Goal: Information Seeking & Learning: Learn about a topic

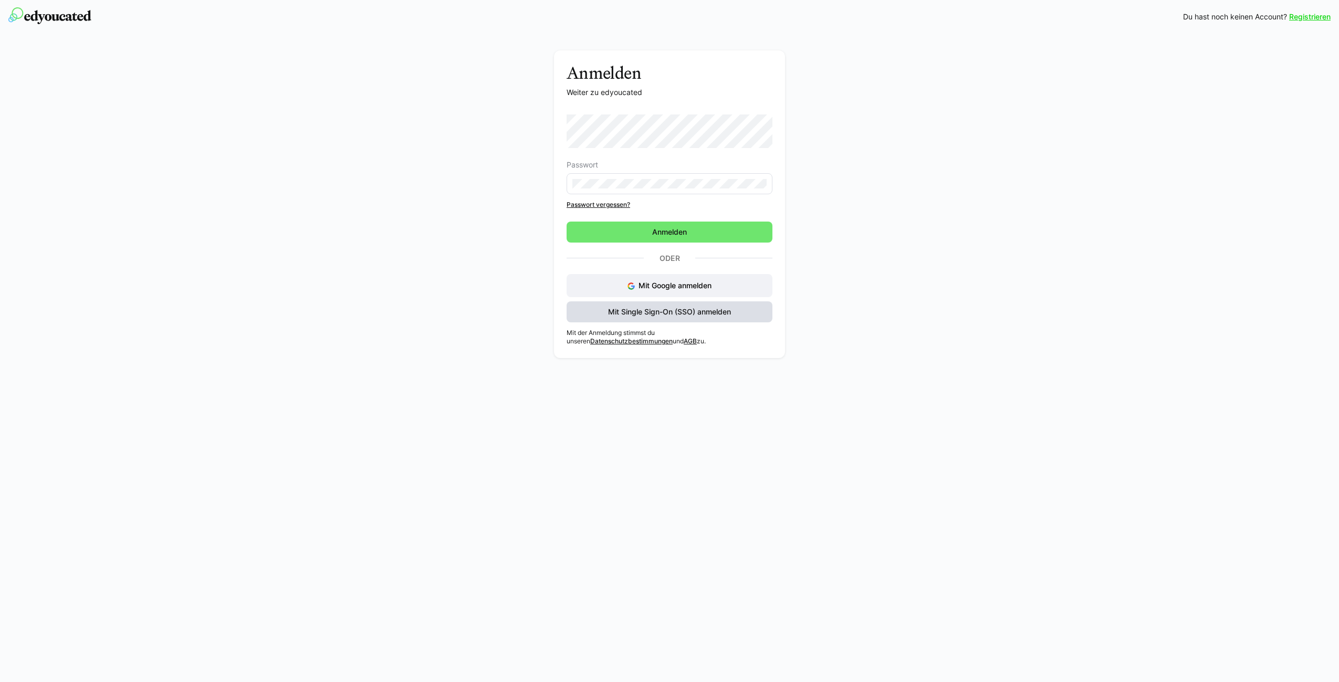
click at [629, 309] on span "Mit Single Sign-On (SSO) anmelden" at bounding box center [669, 312] width 126 height 10
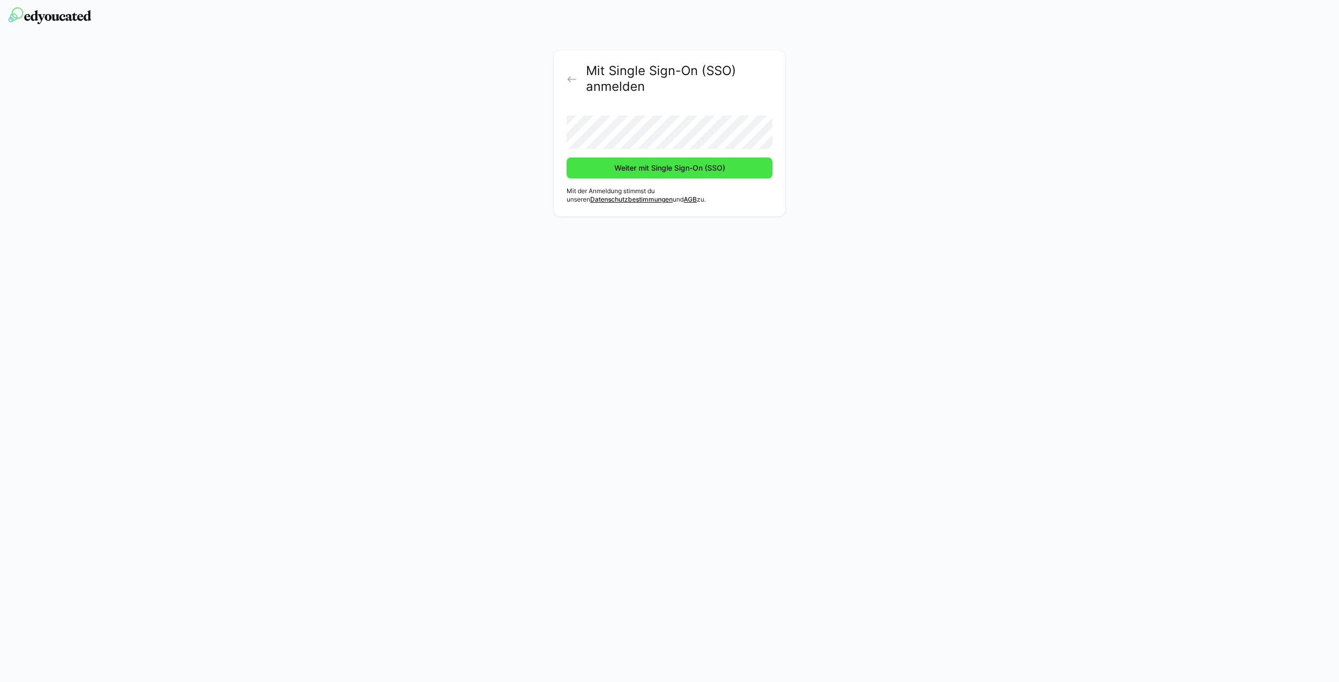
click at [646, 170] on span "Weiter mit Single Sign-On (SSO)" at bounding box center [670, 168] width 114 height 10
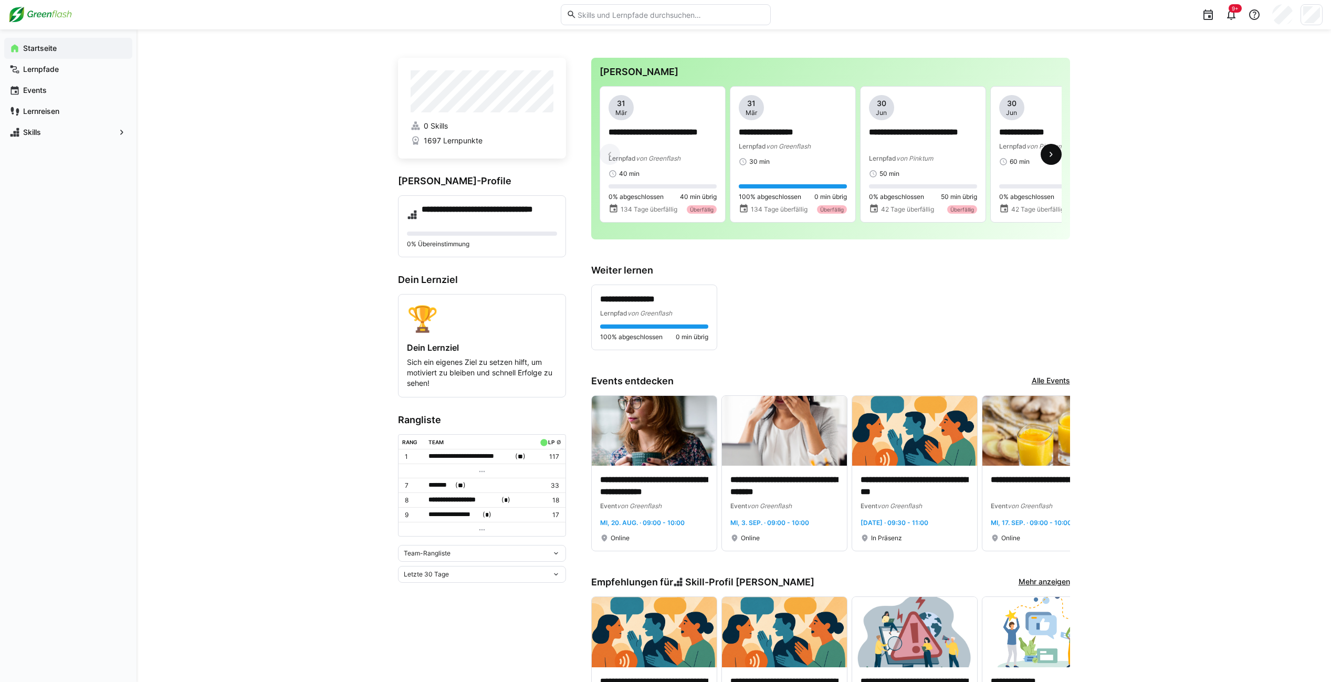
click at [1046, 157] on eds-icon at bounding box center [1051, 154] width 10 height 10
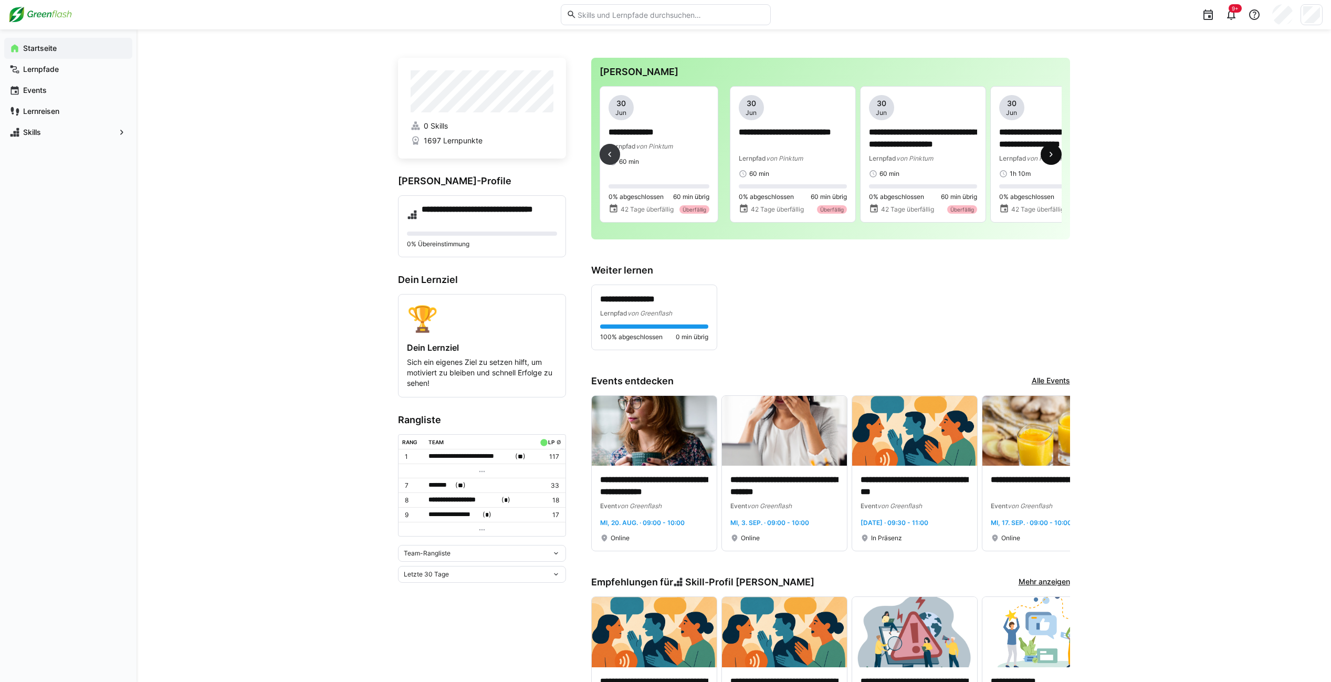
click at [1046, 157] on eds-icon at bounding box center [1051, 154] width 10 height 10
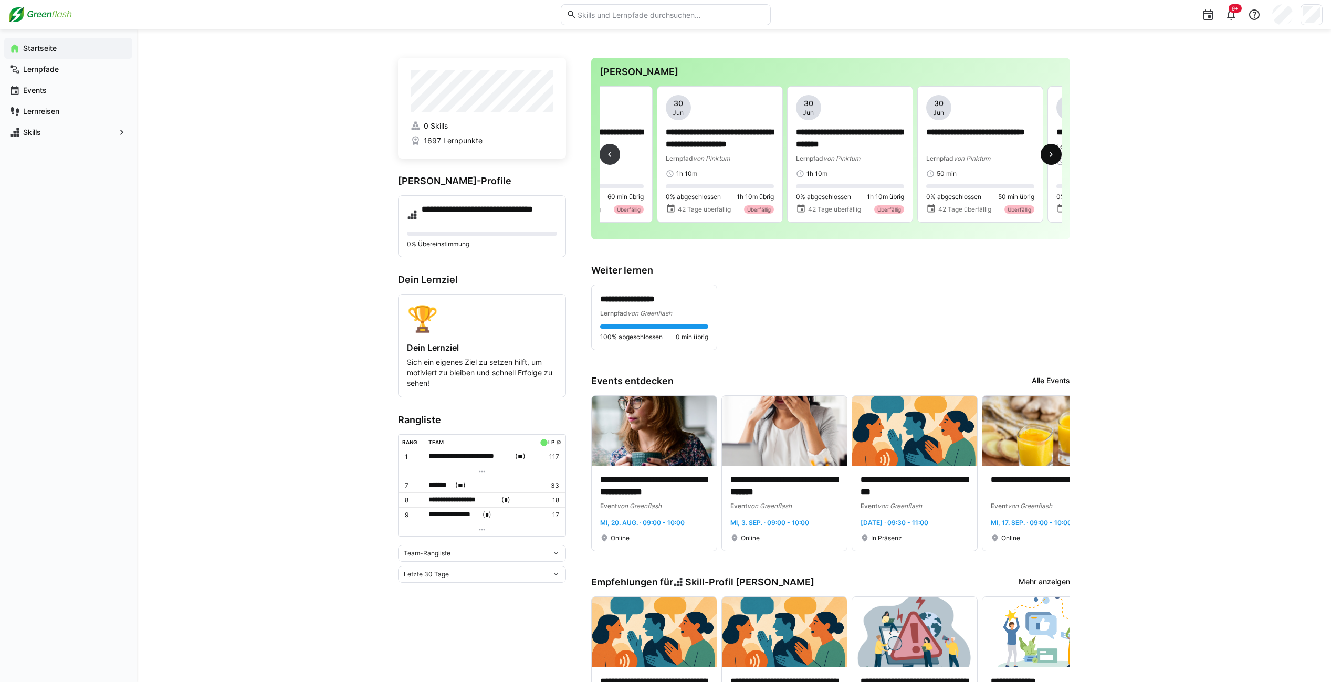
scroll to position [0, 781]
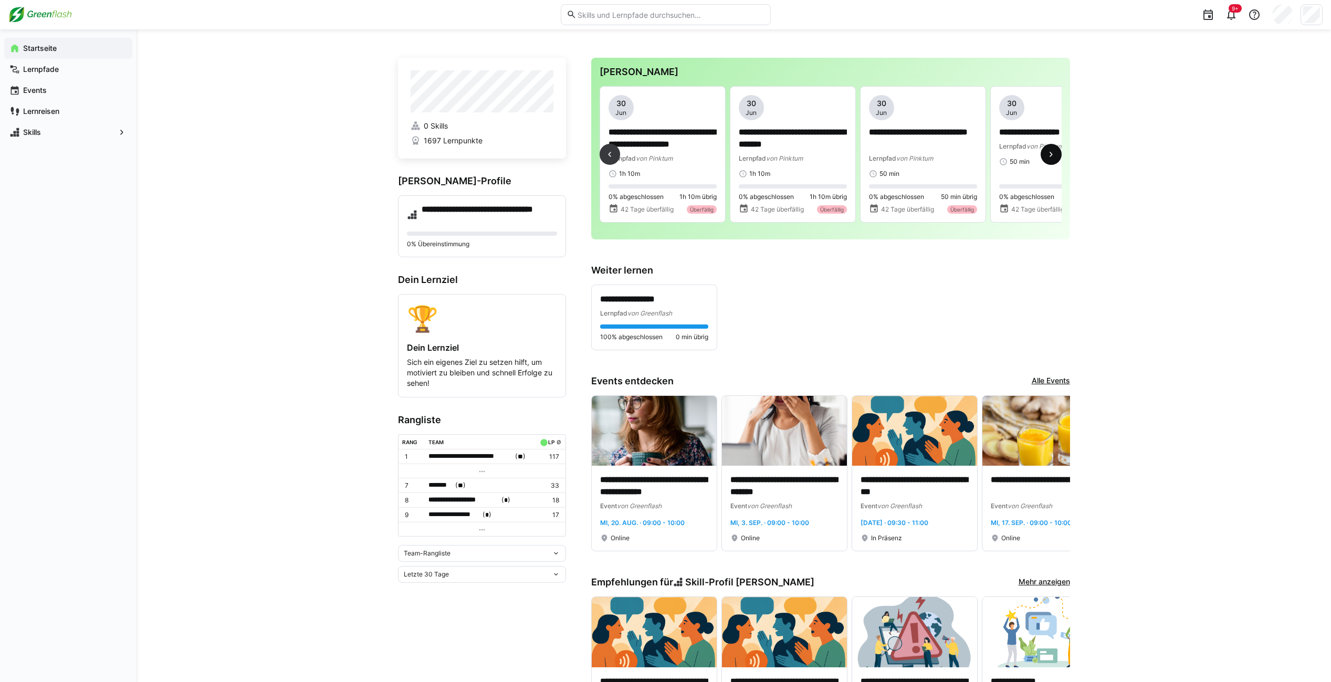
click at [1046, 157] on eds-icon at bounding box center [1051, 154] width 10 height 10
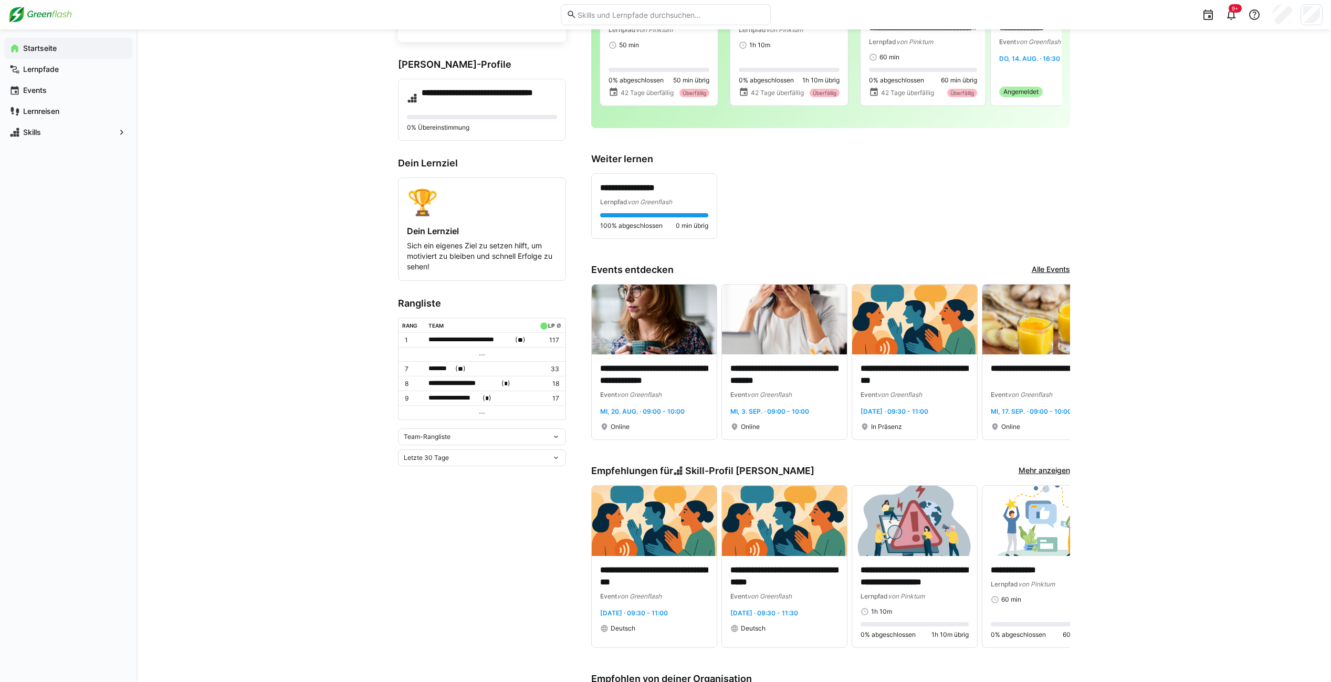
scroll to position [12, 0]
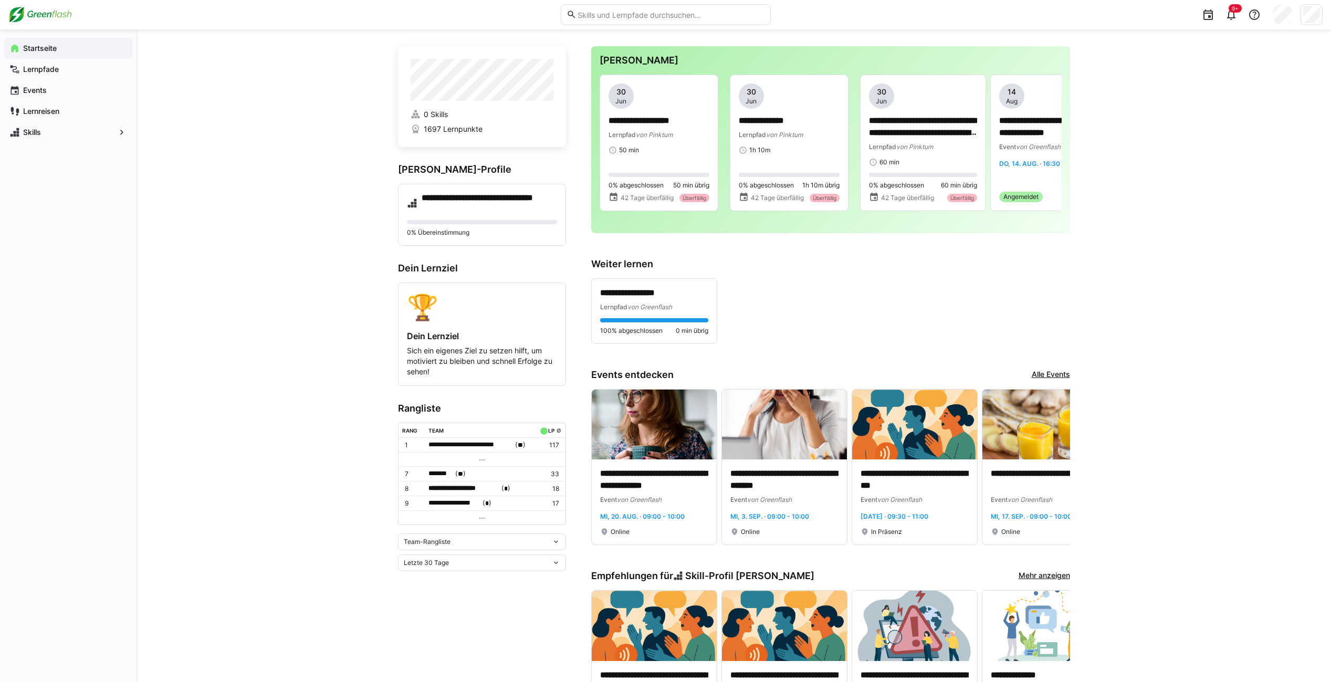
click at [459, 542] on div "Team-Rangliste" at bounding box center [478, 541] width 148 height 7
click at [353, 525] on div "**********" at bounding box center [733, 612] width 1194 height 1189
click at [653, 19] on input "text" at bounding box center [670, 14] width 188 height 9
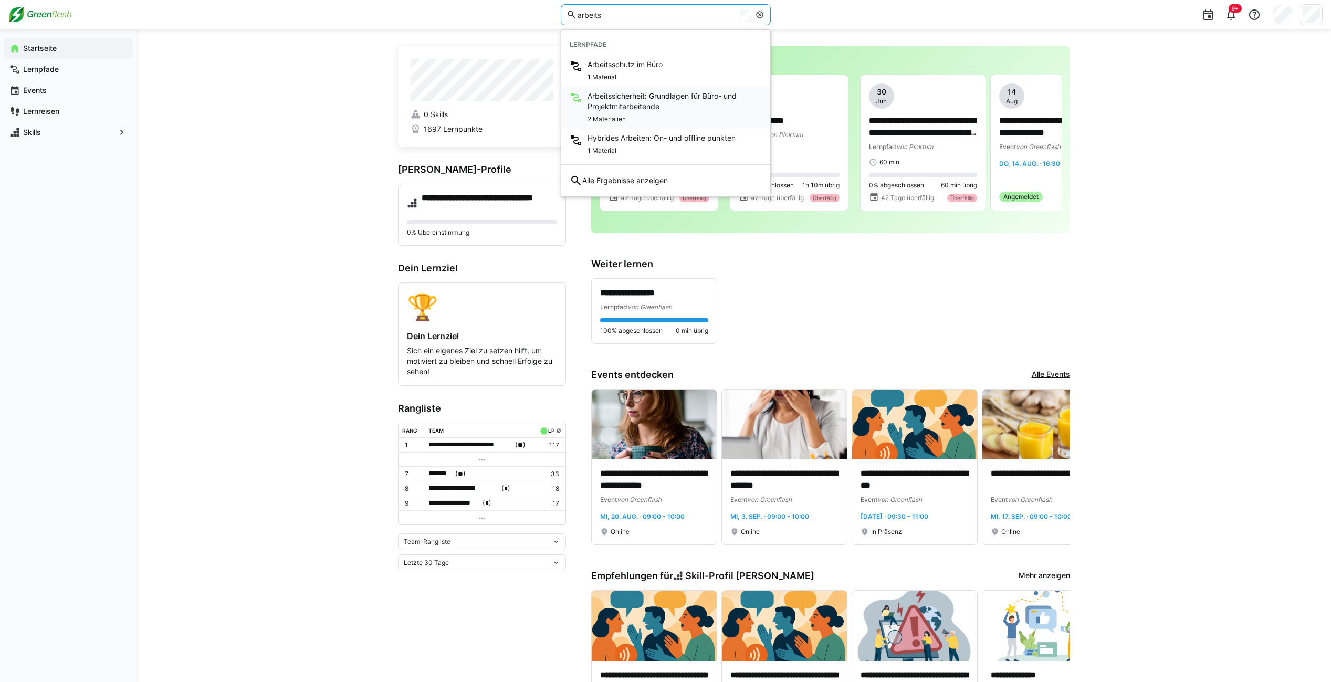
type input "arbeits"
click at [696, 105] on span "Arbeitssicherheit: Grundlagen für Büro- und Projektmitarbeitende" at bounding box center [674, 101] width 174 height 21
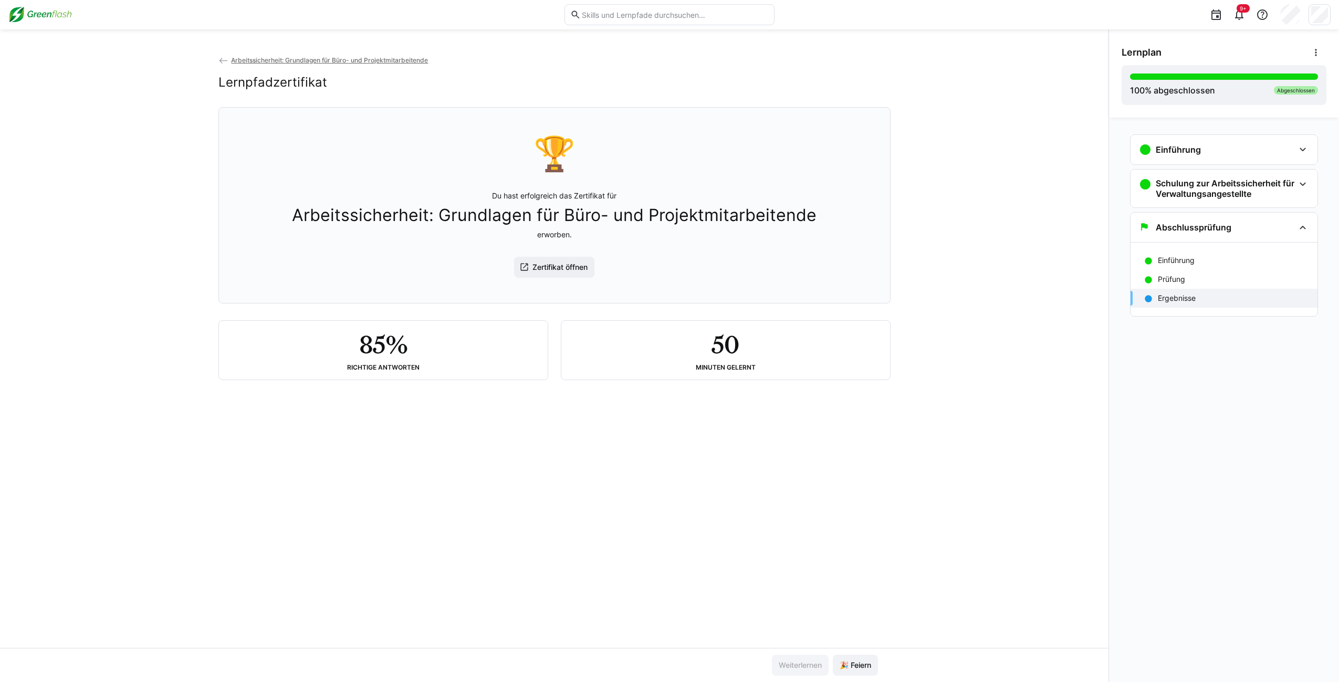
click at [662, 14] on input "text" at bounding box center [675, 14] width 188 height 9
click at [662, 13] on input "text" at bounding box center [675, 14] width 188 height 9
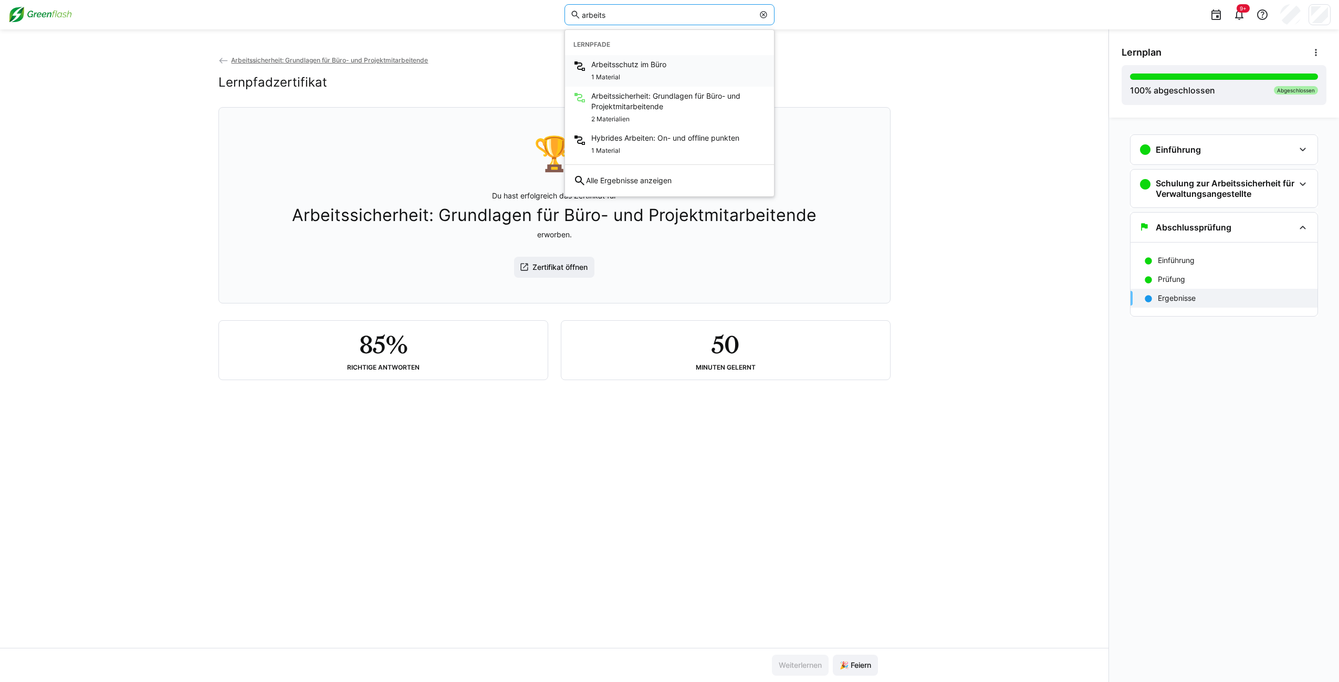
type input "arbeits"
click at [670, 66] on div "Arbeitsschutz im Büro 1 Material" at bounding box center [669, 70] width 209 height 31
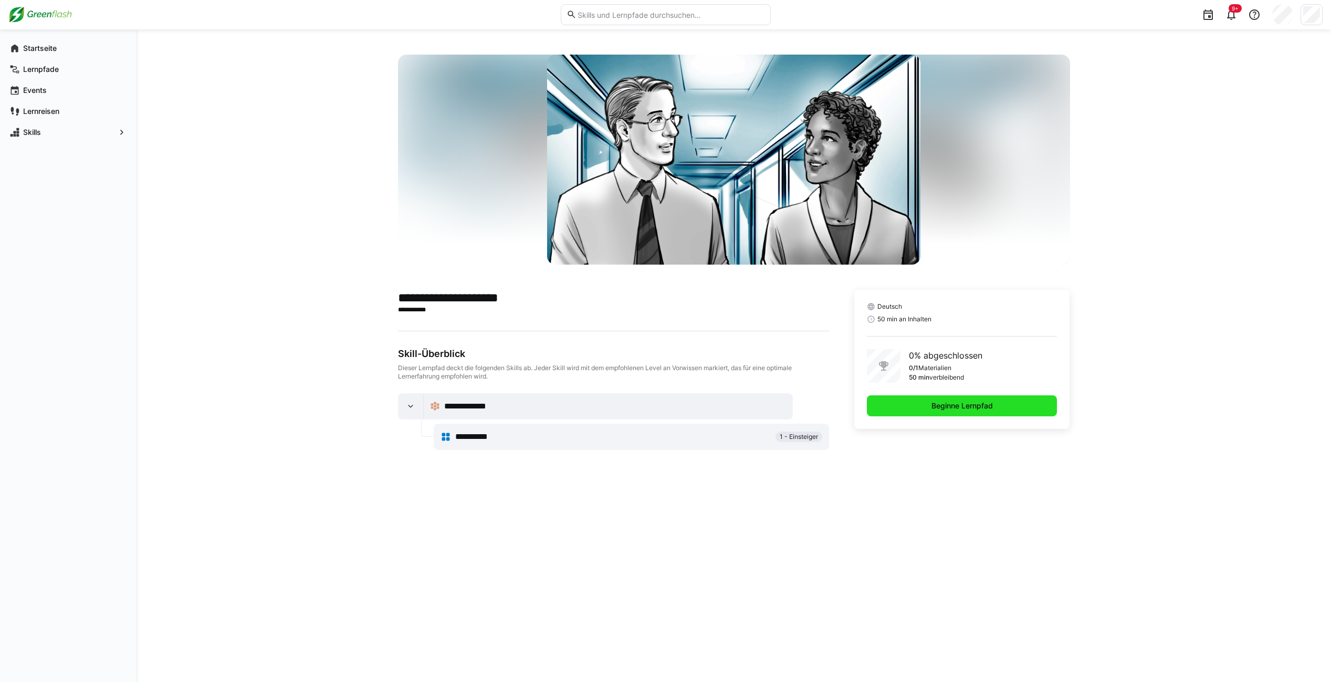
click at [985, 406] on span "Beginne Lernpfad" at bounding box center [962, 406] width 65 height 10
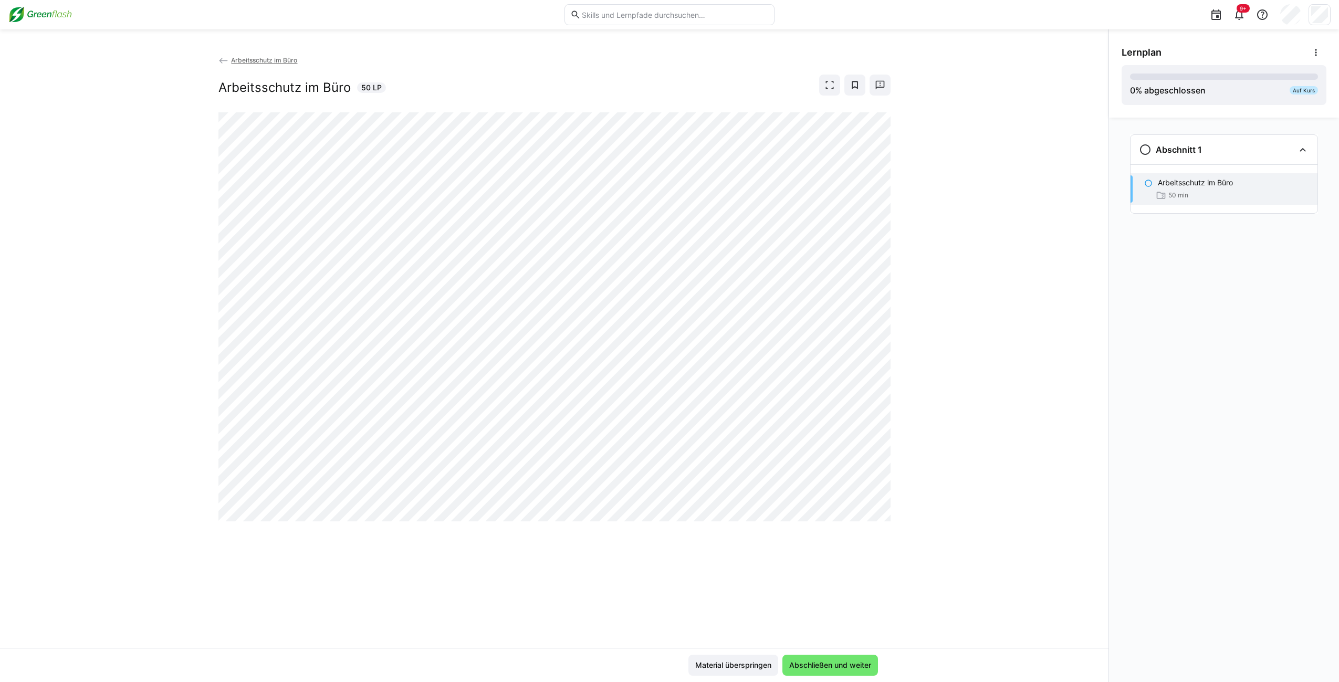
click at [1006, 208] on div "Arbeitsschutz im Büro Arbeitsschutz im Büro 50 LP" at bounding box center [554, 351] width 1108 height 593
click at [833, 667] on span "Abschließen und weiter" at bounding box center [829, 665] width 85 height 10
click at [980, 314] on div "Arbeitsschutz im Büro Arbeitsschutz im Büro 50 LP" at bounding box center [554, 351] width 1108 height 593
click at [988, 459] on div "Arbeitsschutz im Büro Arbeitsschutz im Büro 50 LP" at bounding box center [554, 351] width 1108 height 593
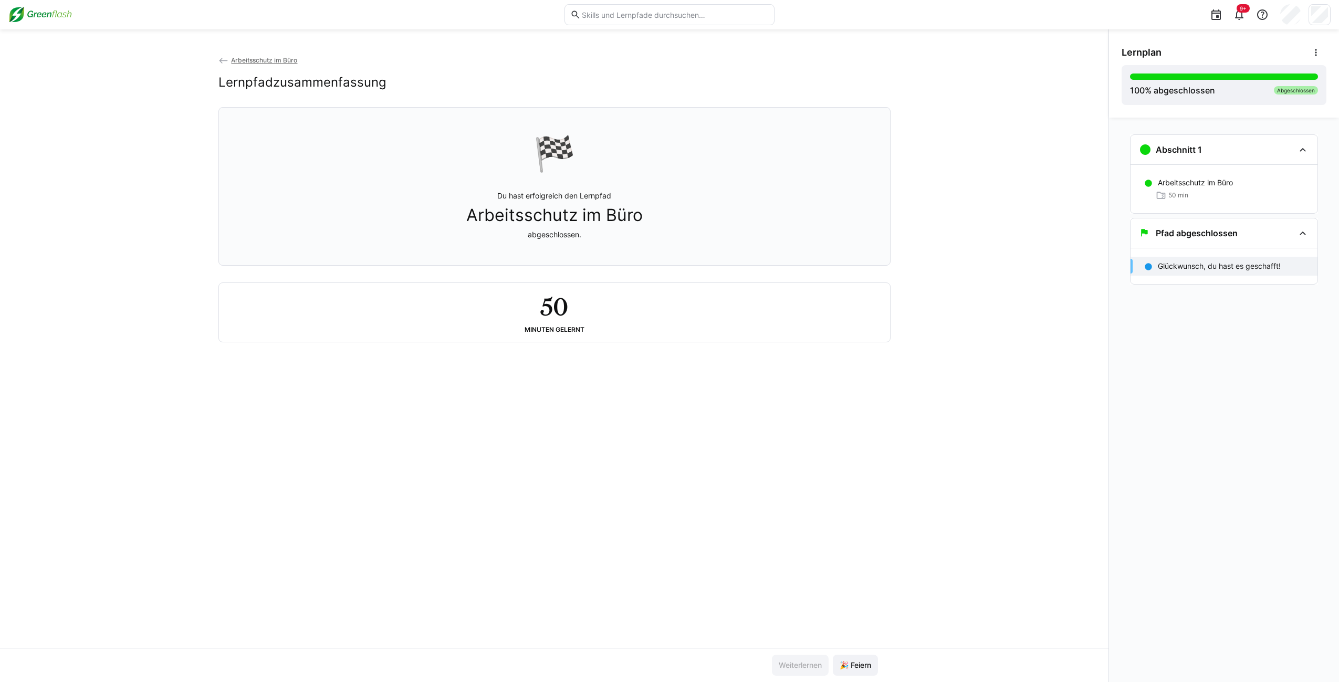
click at [250, 57] on span "Arbeitsschutz im Büro" at bounding box center [264, 60] width 66 height 8
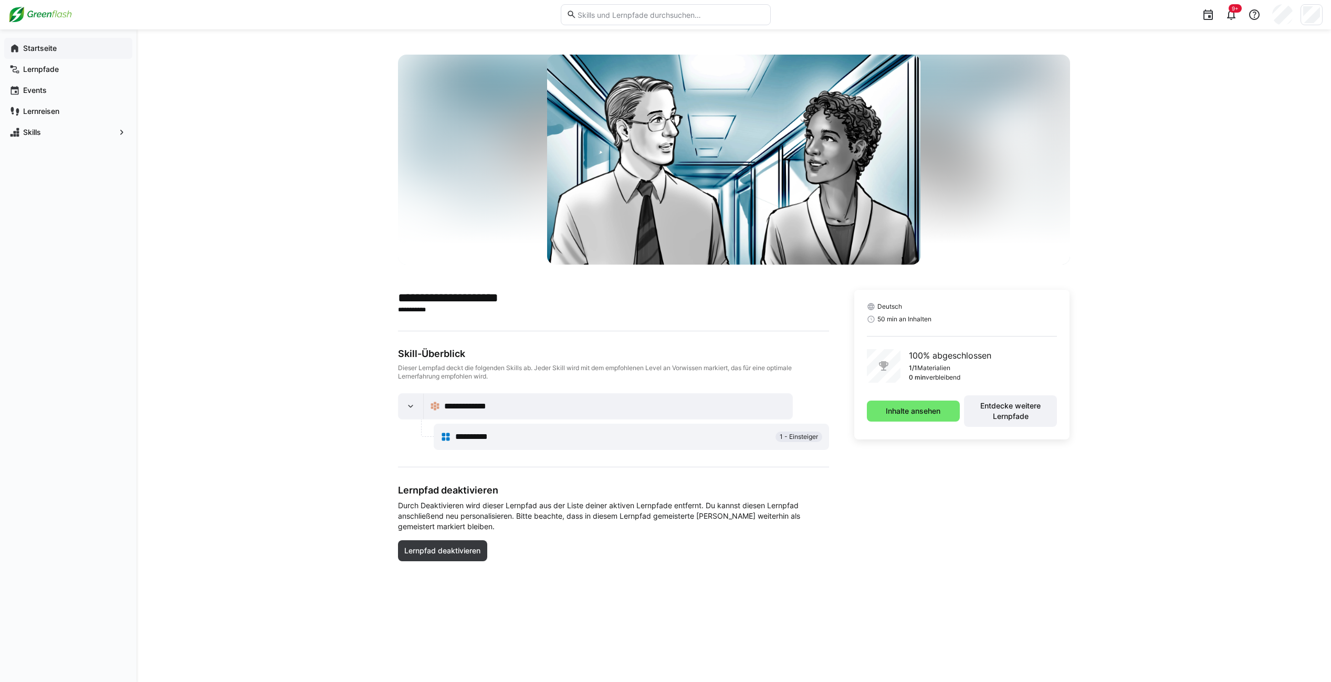
click at [36, 53] on span "Startseite" at bounding box center [75, 48] width 106 height 10
